Goal: Task Accomplishment & Management: Manage account settings

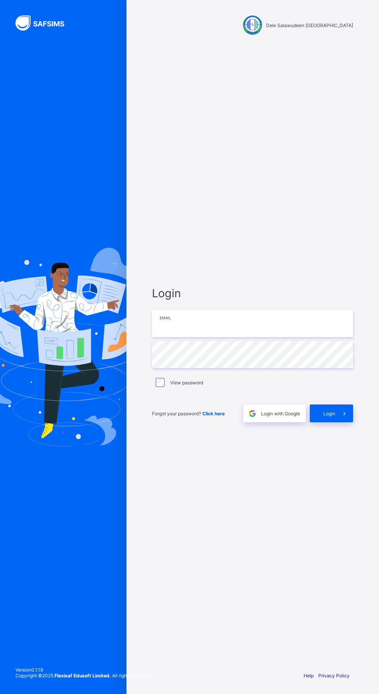
type input "**********"
type input "*********"
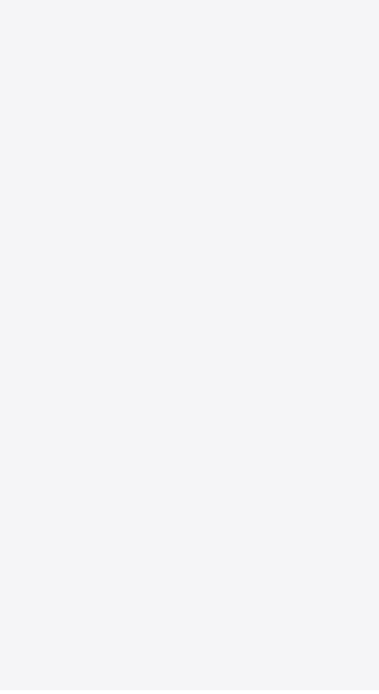
scroll to position [59, 0]
click at [202, 630] on div "Login Email Password View password Forgot your password? Click here Login with …" at bounding box center [252, 354] width 217 height 621
